Goal: Check status

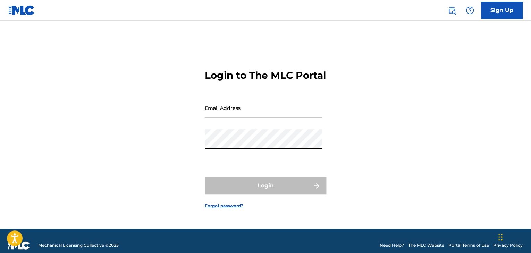
type input "[EMAIL_ADDRESS][DOMAIN_NAME]"
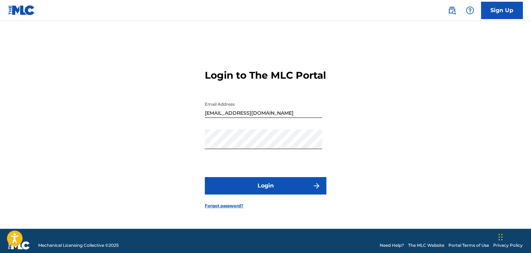
click at [264, 189] on button "Login" at bounding box center [265, 185] width 121 height 17
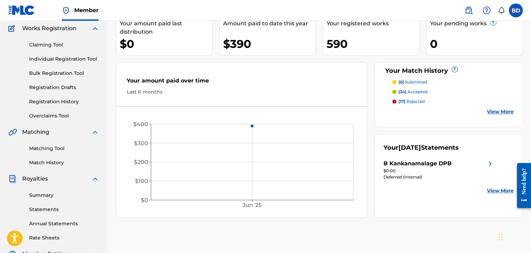
scroll to position [69, 0]
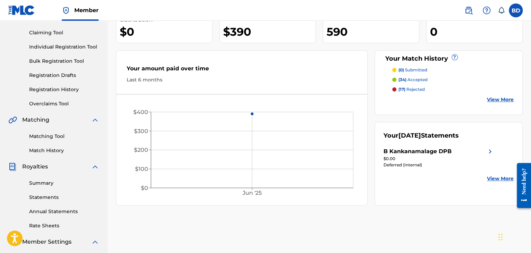
click at [44, 182] on link "Summary" at bounding box center [64, 183] width 70 height 7
